Goal: Complete application form

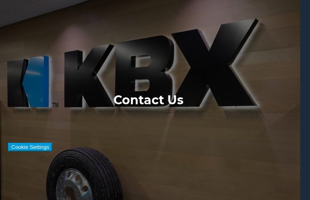
type input "**********"
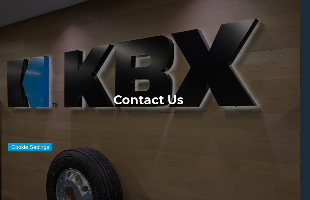
type input "*********"
type input "**********"
type input "*********"
